Goal: Transaction & Acquisition: Purchase product/service

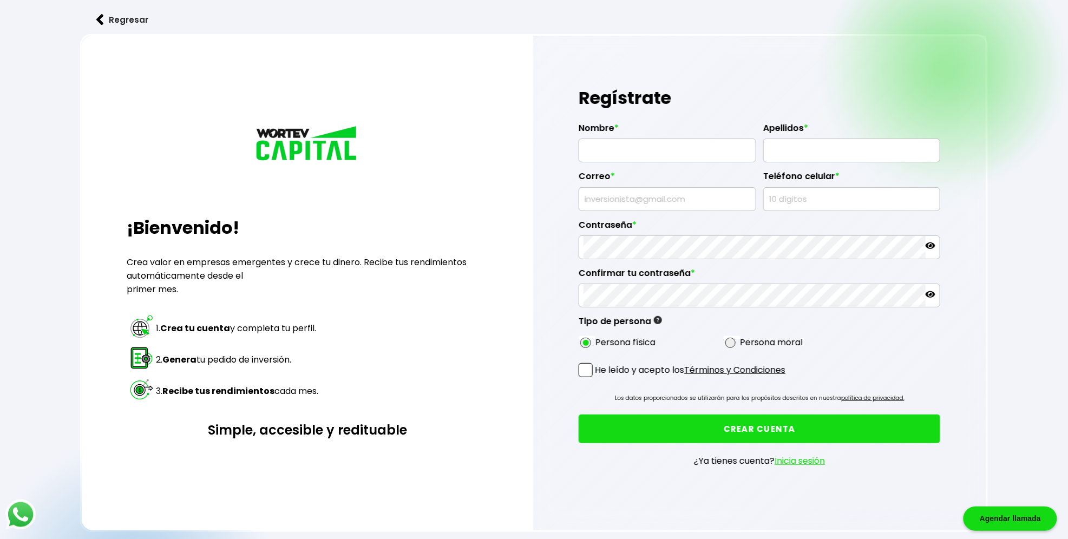
click at [111, 21] on button "Regresar" at bounding box center [122, 19] width 84 height 29
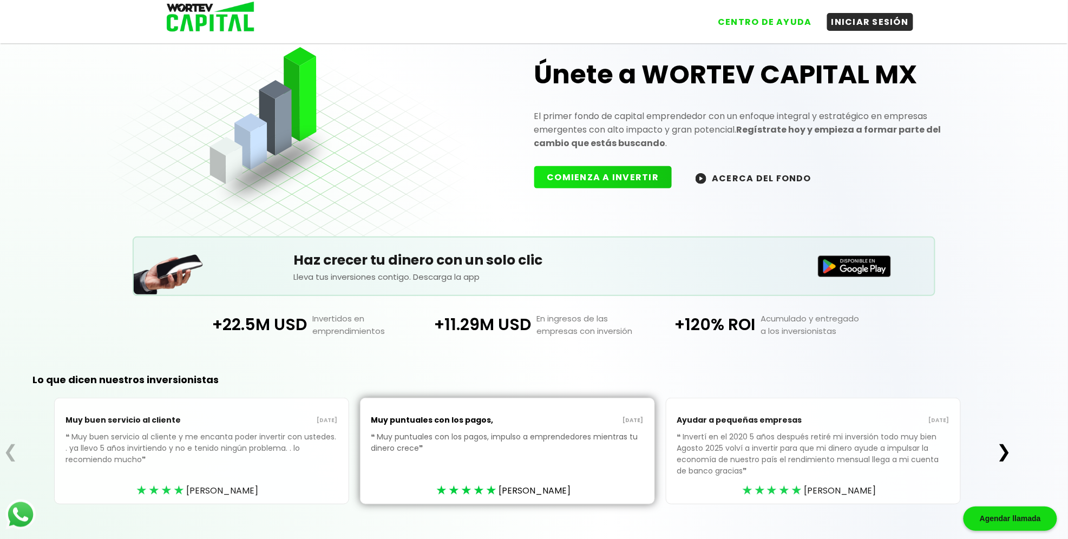
scroll to position [51, 0]
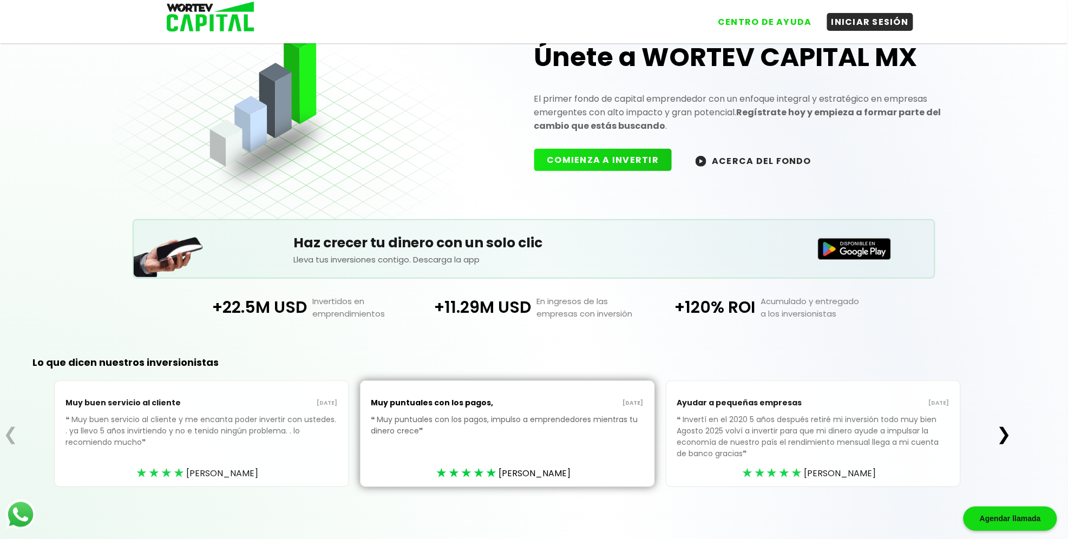
click at [1006, 431] on button "❯" at bounding box center [1003, 434] width 21 height 22
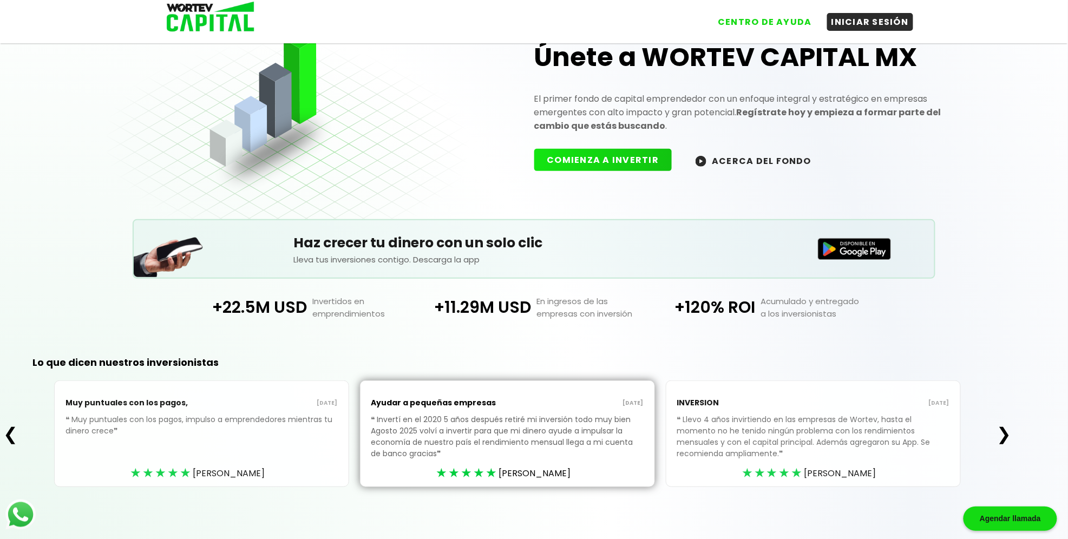
click at [1010, 431] on button "❯" at bounding box center [1003, 434] width 21 height 22
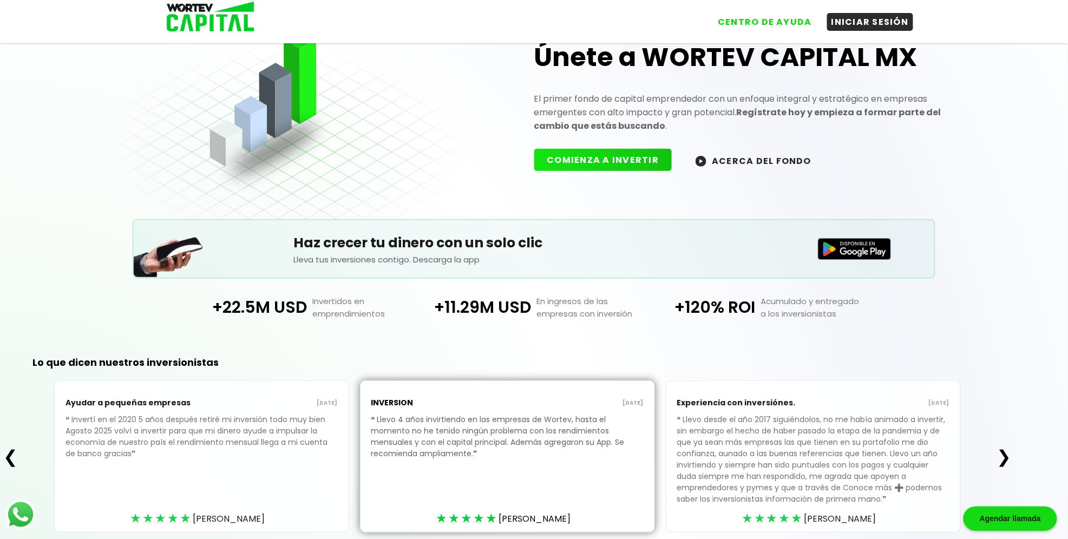
click at [1008, 453] on button "❯" at bounding box center [1003, 457] width 21 height 22
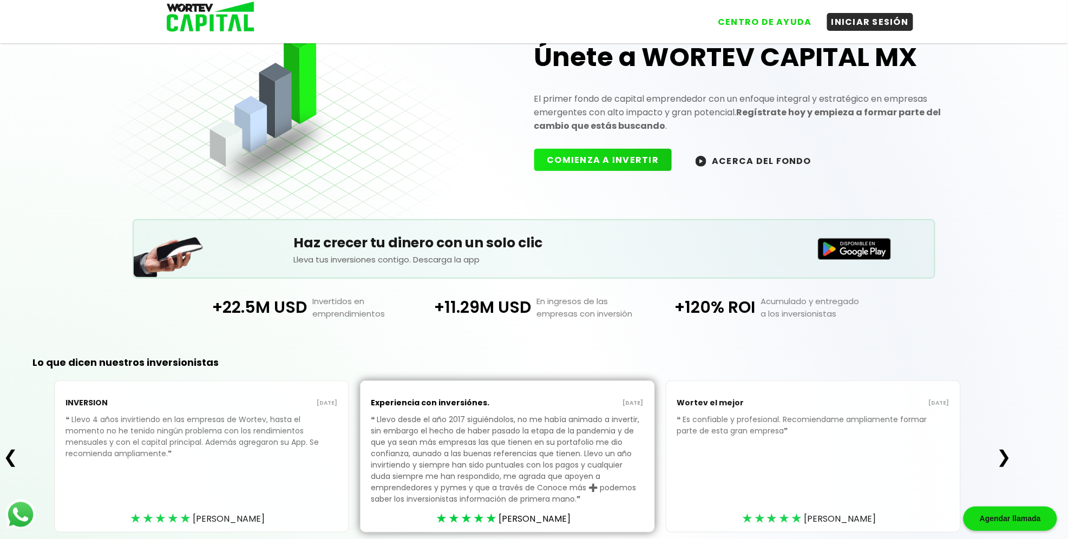
click at [1008, 453] on button "❯" at bounding box center [1003, 457] width 21 height 22
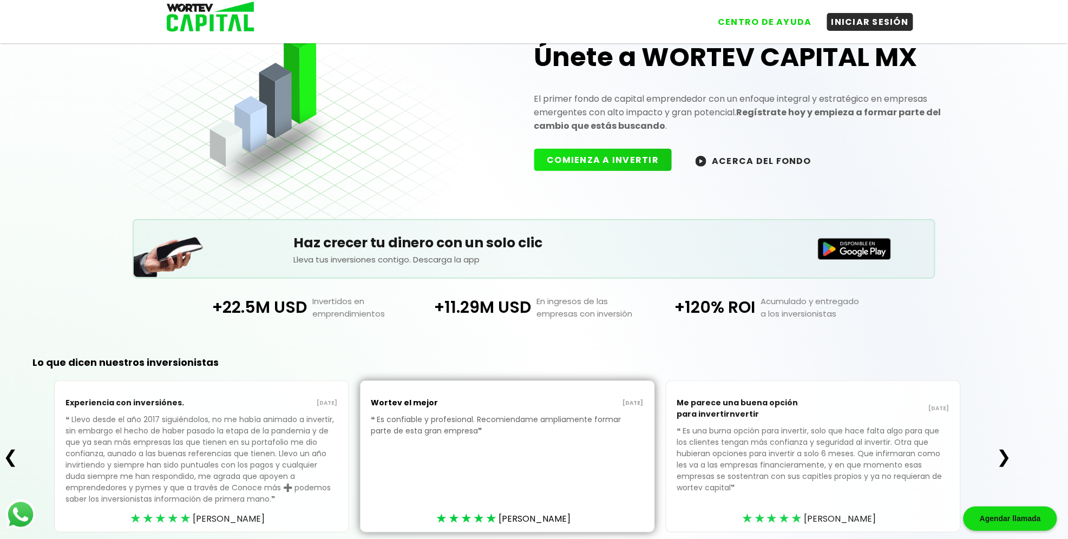
click at [1008, 453] on button "❯" at bounding box center [1003, 457] width 21 height 22
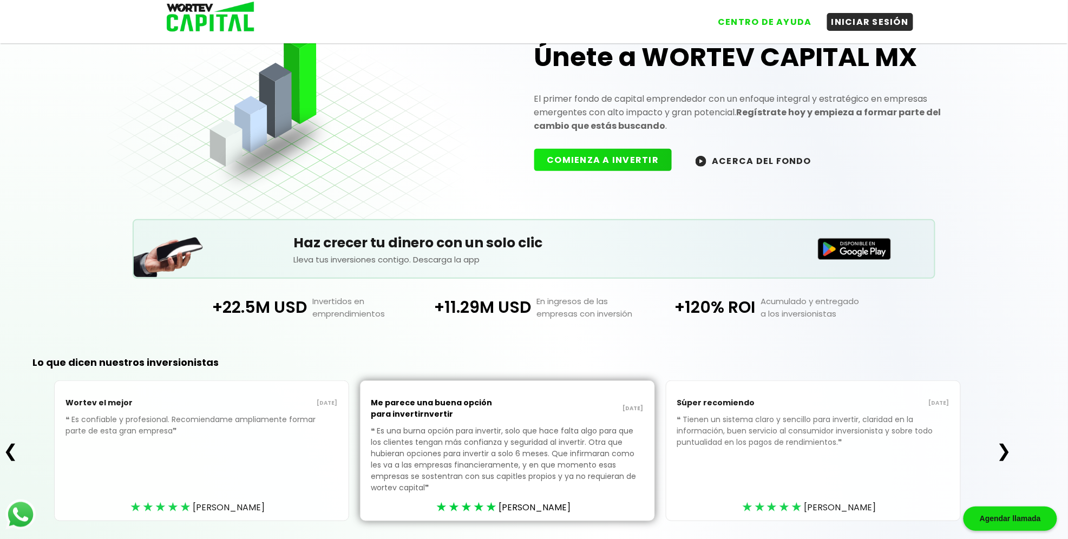
click at [1008, 453] on button "❯" at bounding box center [1003, 451] width 21 height 22
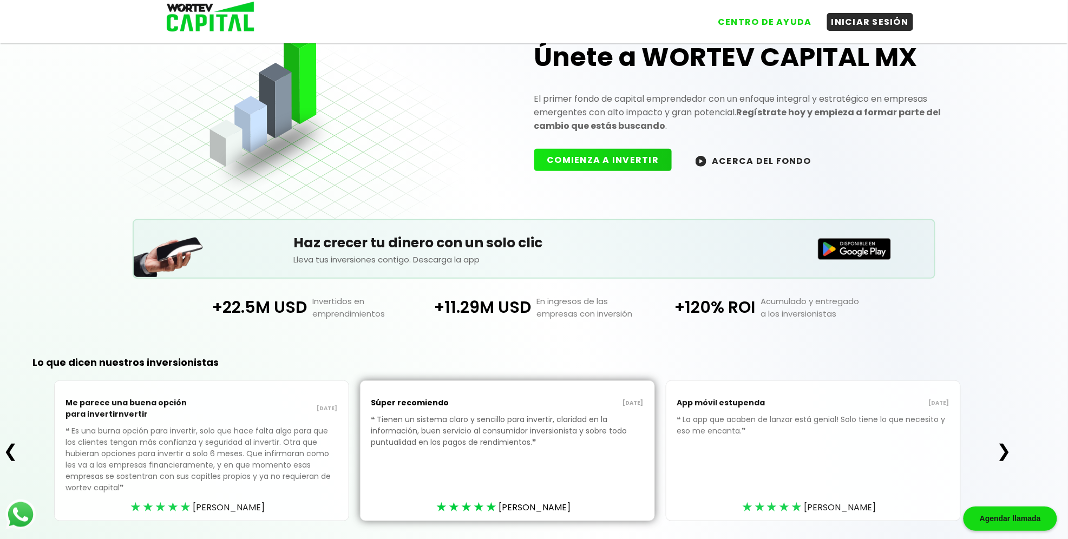
click at [1008, 453] on button "❯" at bounding box center [1003, 451] width 21 height 22
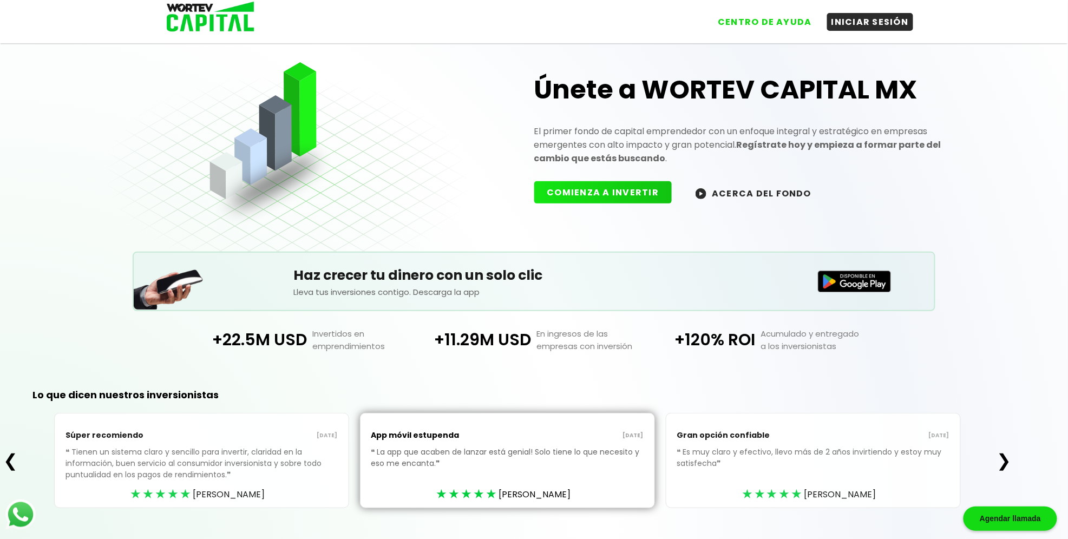
scroll to position [0, 0]
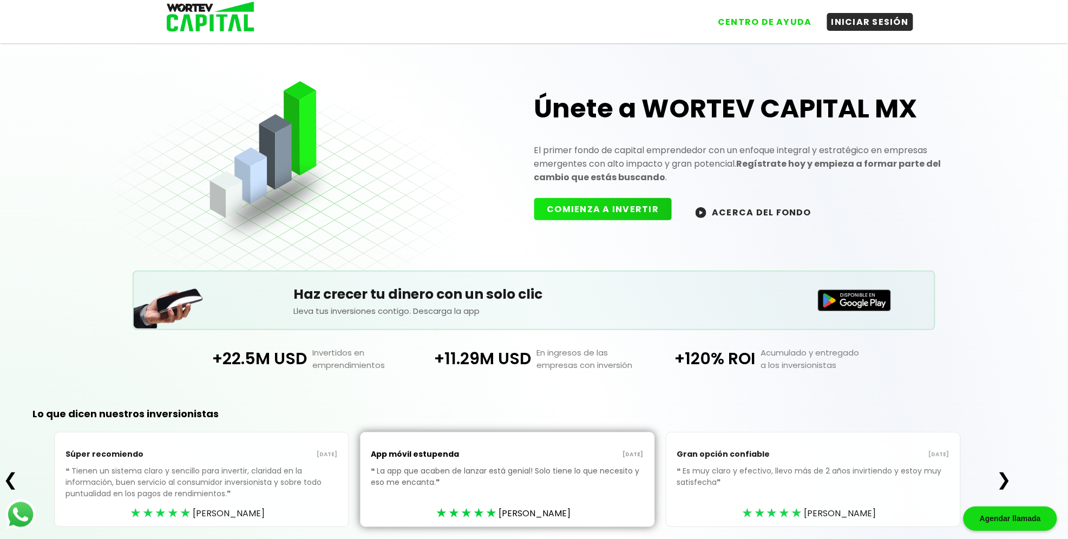
click at [620, 211] on button "COMIENZA A INVERTIR" at bounding box center [603, 209] width 138 height 22
